Goal: Information Seeking & Learning: Understand process/instructions

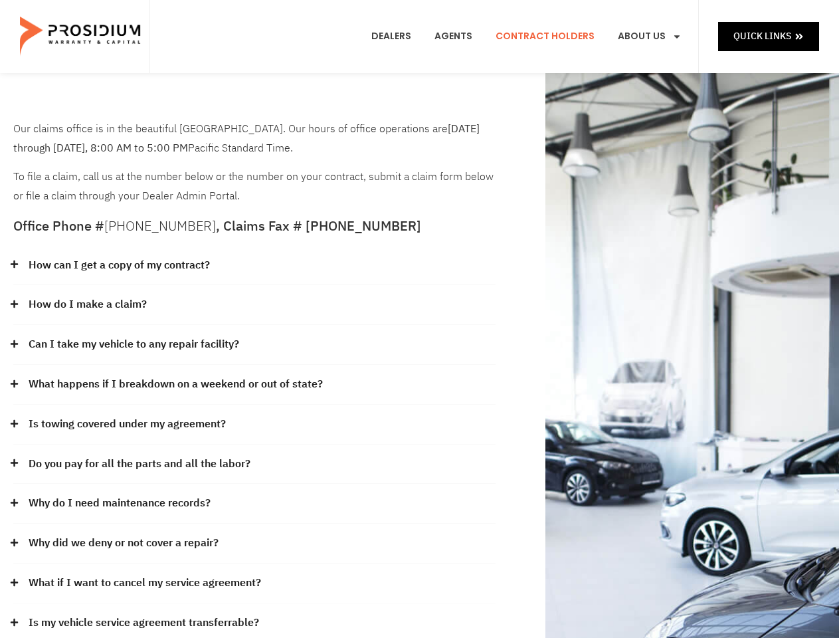
click at [419, 319] on div "How do I make a claim?" at bounding box center [254, 305] width 482 height 40
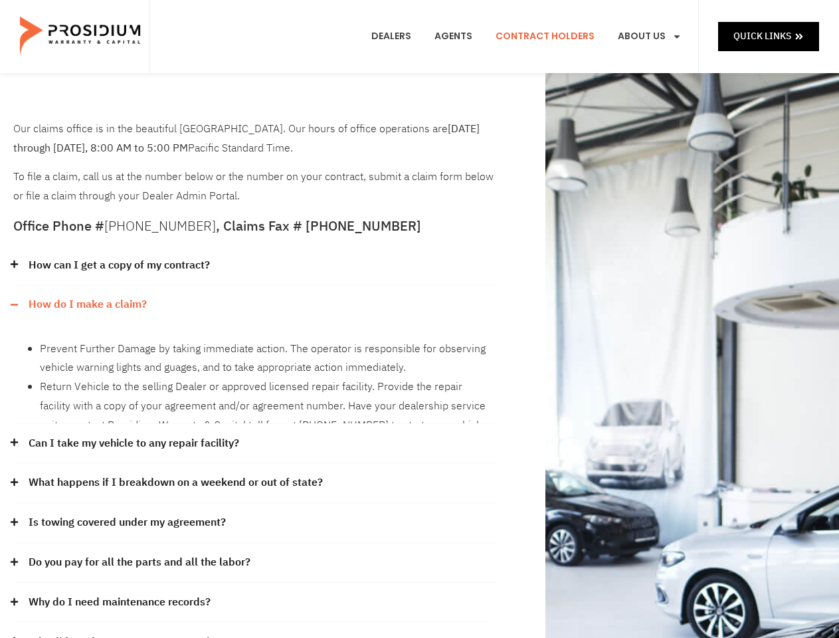
click at [254, 266] on div "How can I get a copy of my contract?" at bounding box center [254, 266] width 482 height 40
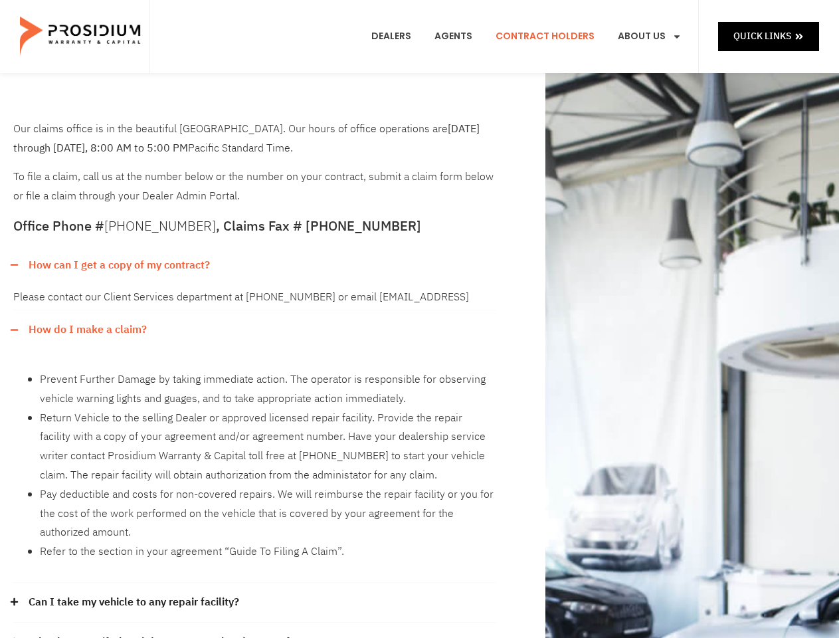
click at [118, 265] on link "How can I get a copy of my contract?" at bounding box center [119, 265] width 181 height 19
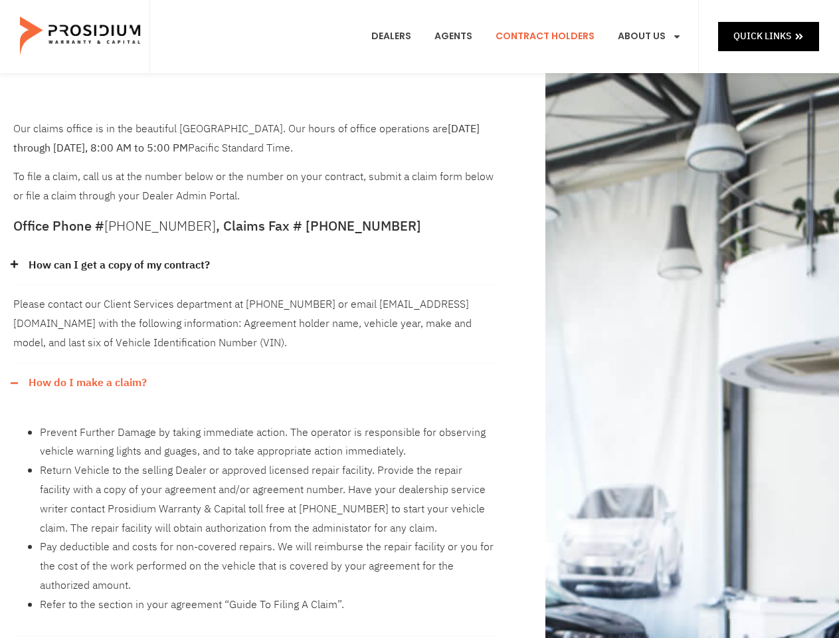
click at [254, 305] on div "Please contact our Client Services department at [PHONE_NUMBER] or email [EMAIL…" at bounding box center [254, 324] width 482 height 78
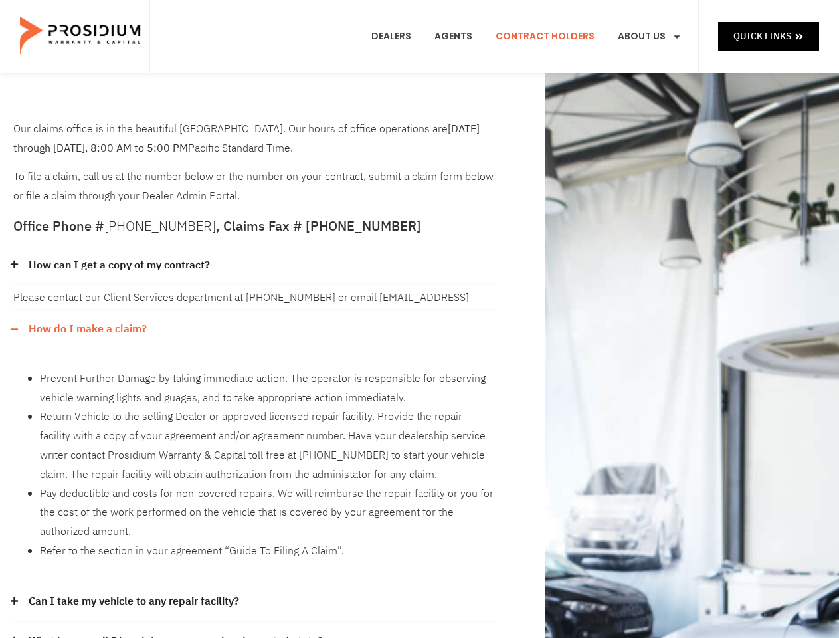
click at [87, 304] on div "Please contact our Client Services department at [PHONE_NUMBER] or email [EMAIL…" at bounding box center [254, 297] width 482 height 25
click at [254, 369] on li "Prevent Further Damage by taking immediate action. The operator is responsible …" at bounding box center [268, 388] width 456 height 39
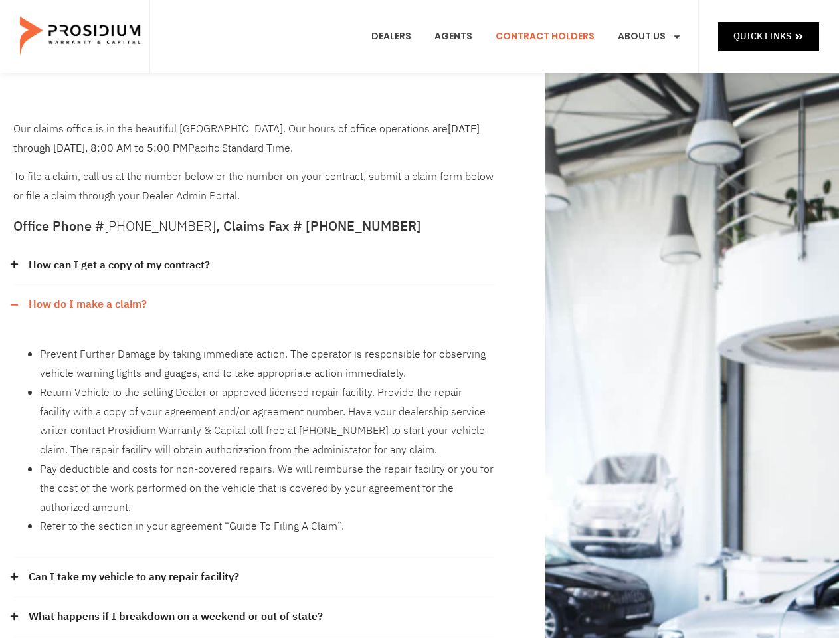
click at [134, 344] on div "Prevent Further Damage by taking immediate action. The operator is responsible …" at bounding box center [254, 440] width 482 height 233
click at [254, 385] on li "Return Vehicle to the selling Dealer or approved licensed repair facility. Prov…" at bounding box center [268, 421] width 456 height 76
click at [174, 384] on li "Return Vehicle to the selling Dealer or approved licensed repair facility. Prov…" at bounding box center [268, 421] width 456 height 76
click at [254, 424] on li "Return Vehicle to the selling Dealer or approved licensed repair facility. Prov…" at bounding box center [268, 421] width 456 height 76
